Goal: Task Accomplishment & Management: Complete application form

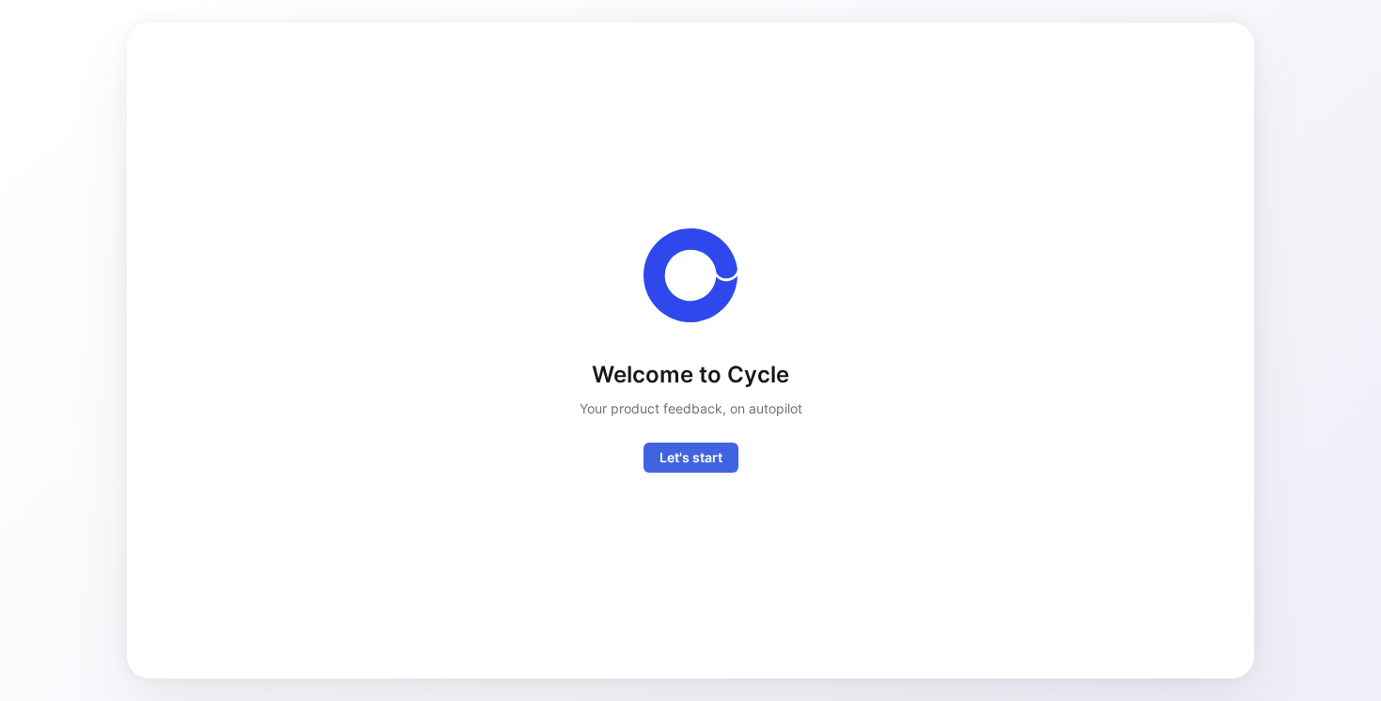
click at [703, 457] on span "Let's start" at bounding box center [690, 457] width 63 height 23
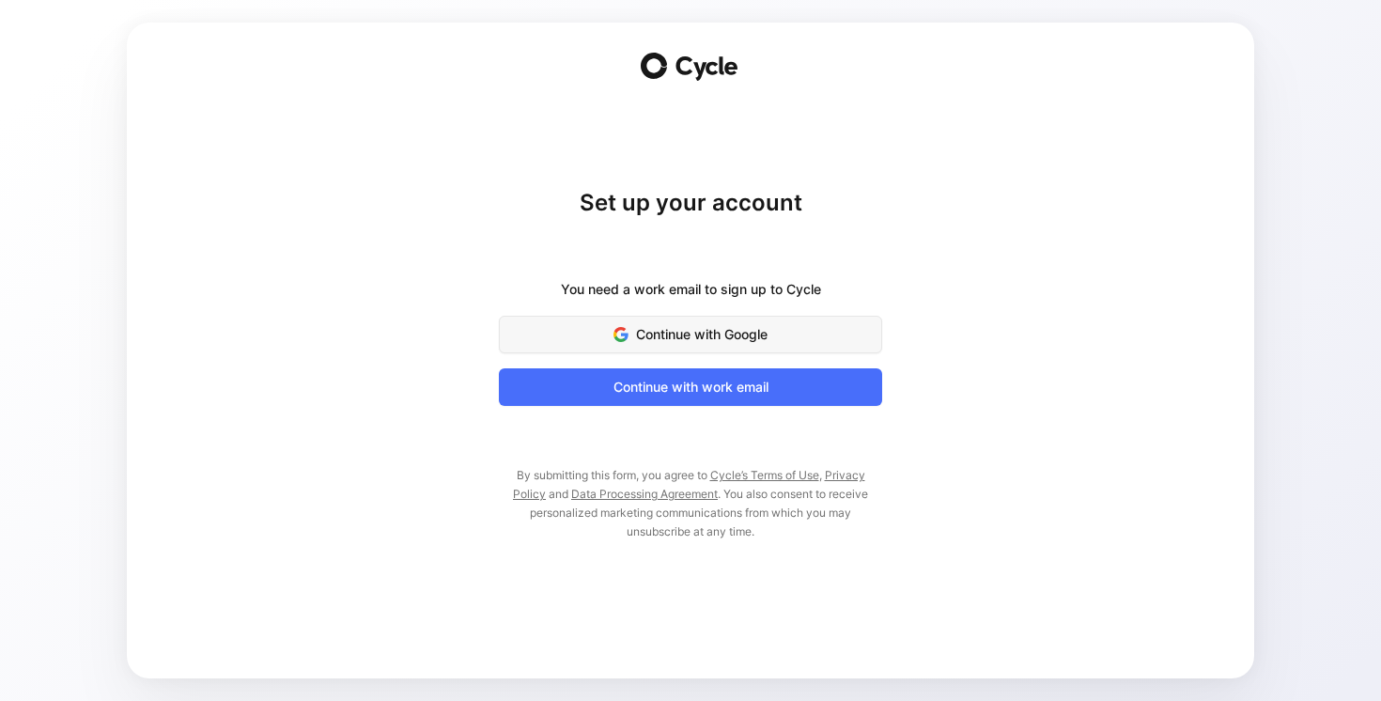
click at [711, 336] on span "Continue with Google" at bounding box center [690, 334] width 336 height 23
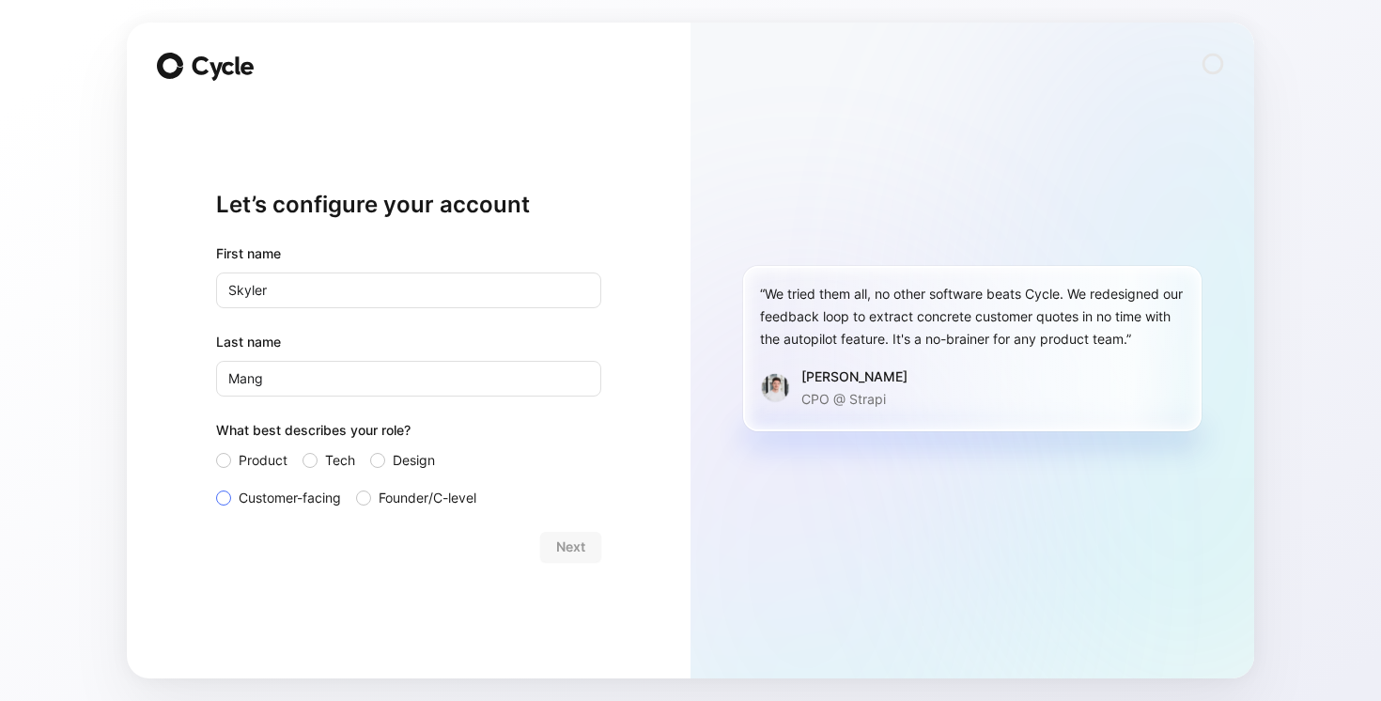
click at [278, 490] on span "Customer-facing" at bounding box center [290, 498] width 102 height 23
click at [216, 487] on input "Customer-facing" at bounding box center [216, 487] width 0 height 0
click at [585, 549] on button "Next" at bounding box center [570, 547] width 61 height 30
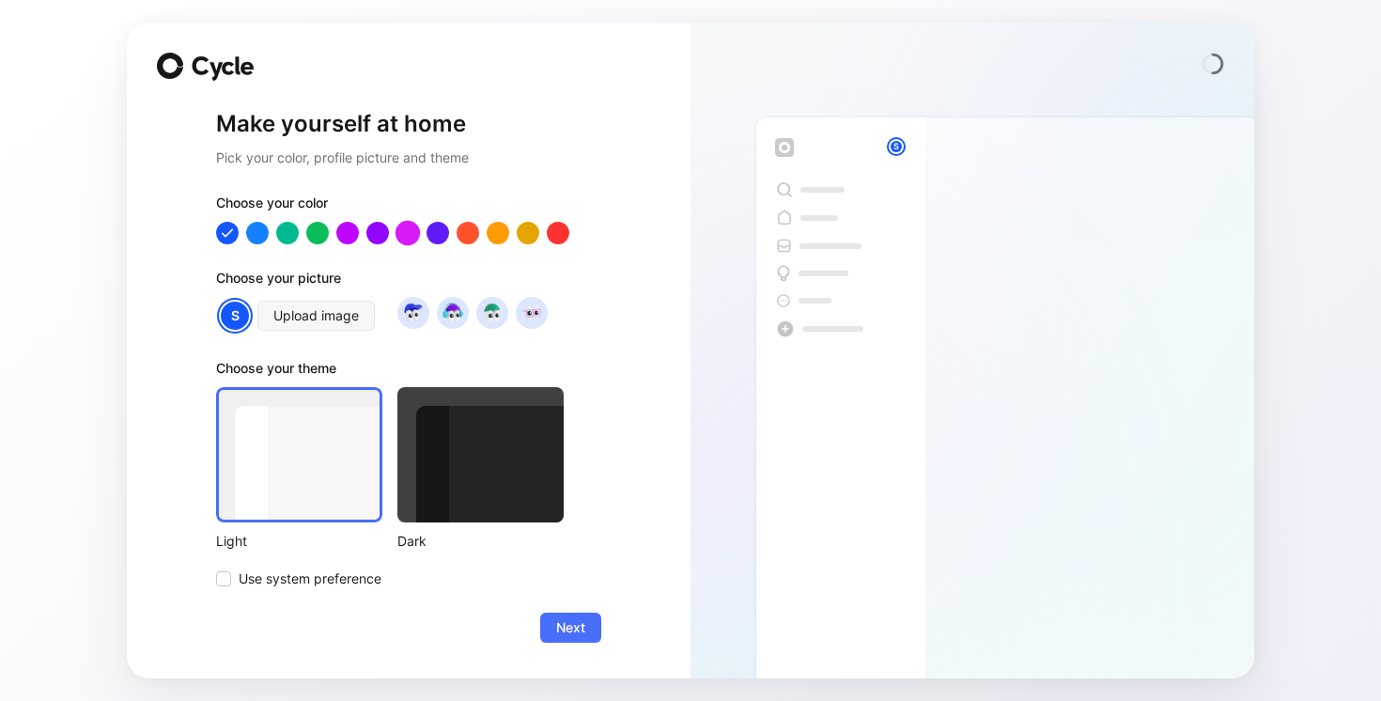
click at [408, 237] on div at bounding box center [407, 233] width 24 height 24
click at [506, 477] on div at bounding box center [480, 454] width 166 height 135
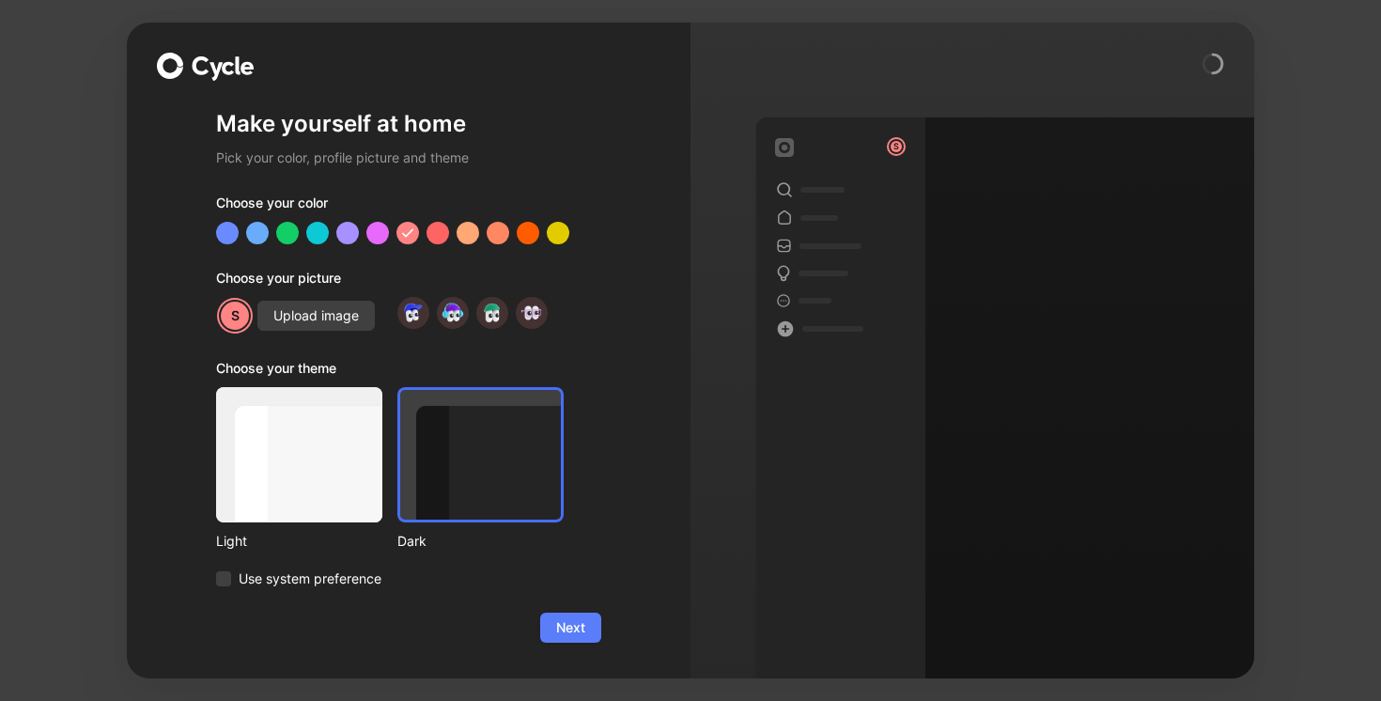
click at [574, 634] on span "Next" at bounding box center [570, 627] width 29 height 23
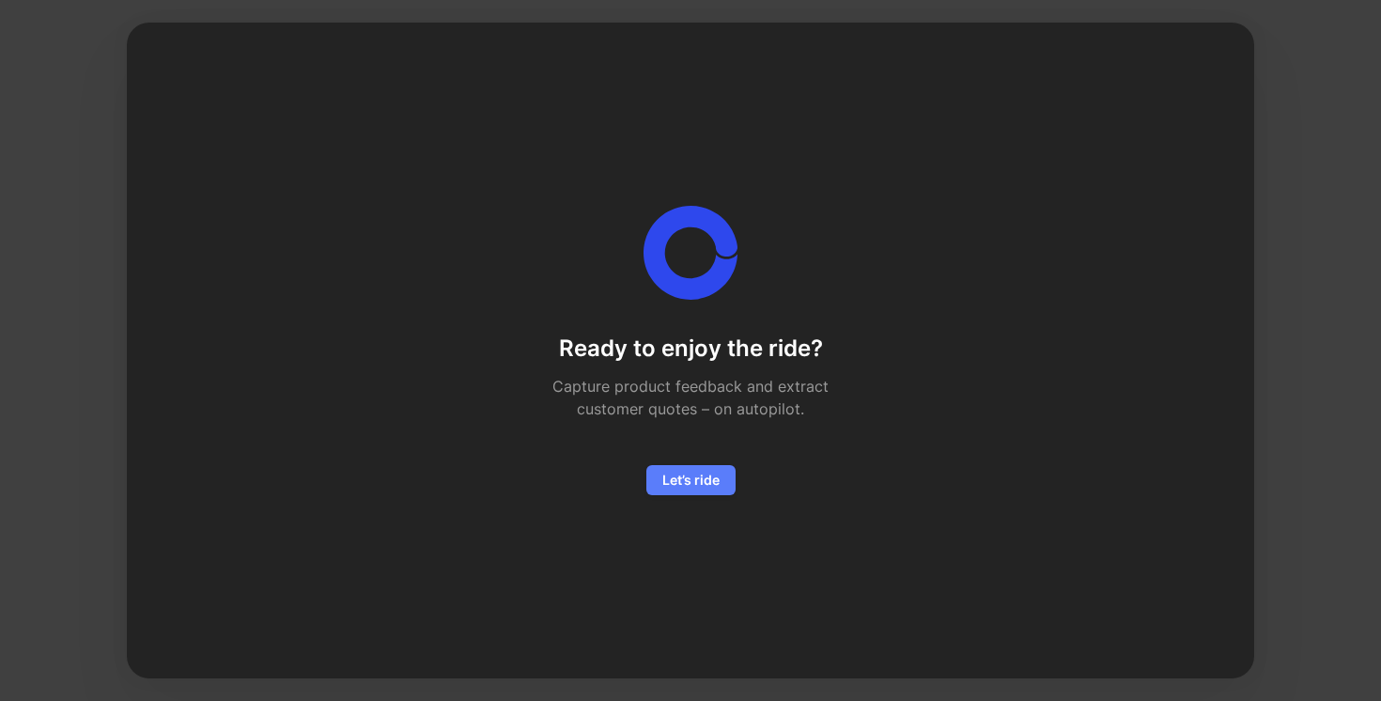
click at [671, 488] on span "Let’s ride" at bounding box center [690, 480] width 57 height 23
